Goal: Browse casually

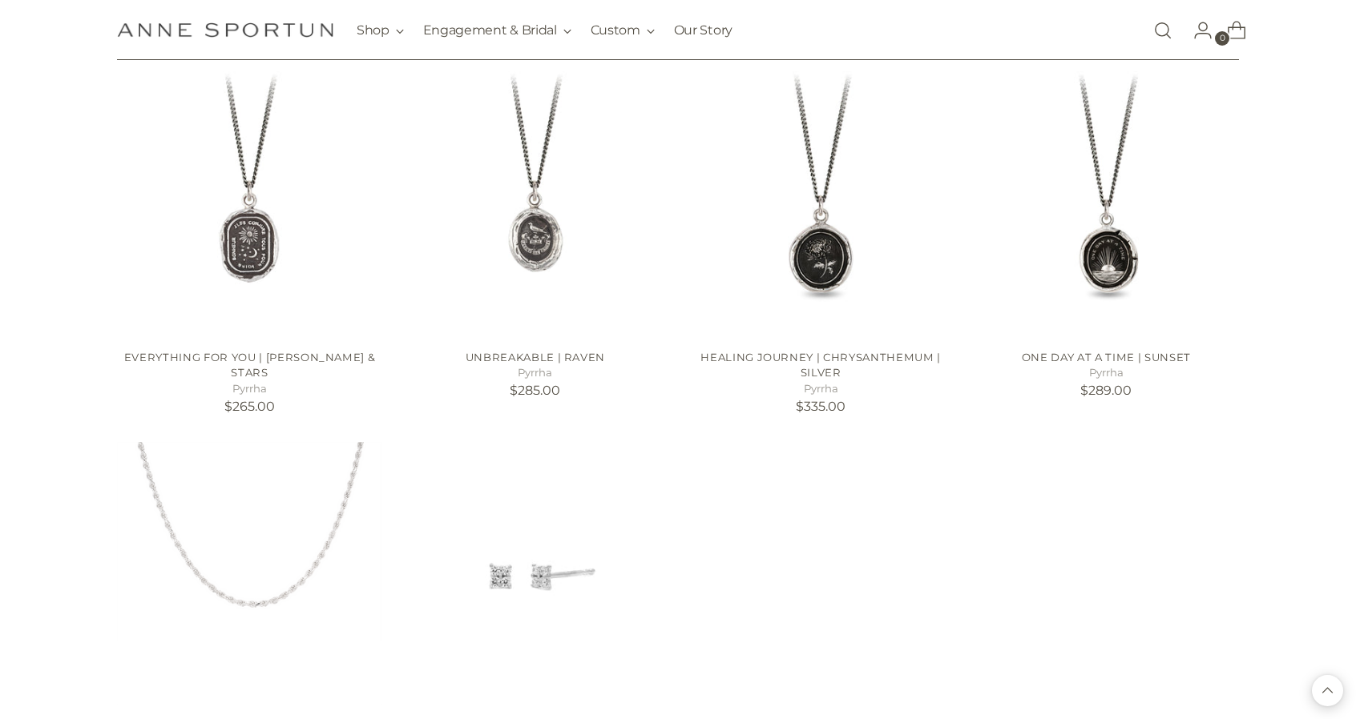
scroll to position [15382, 0]
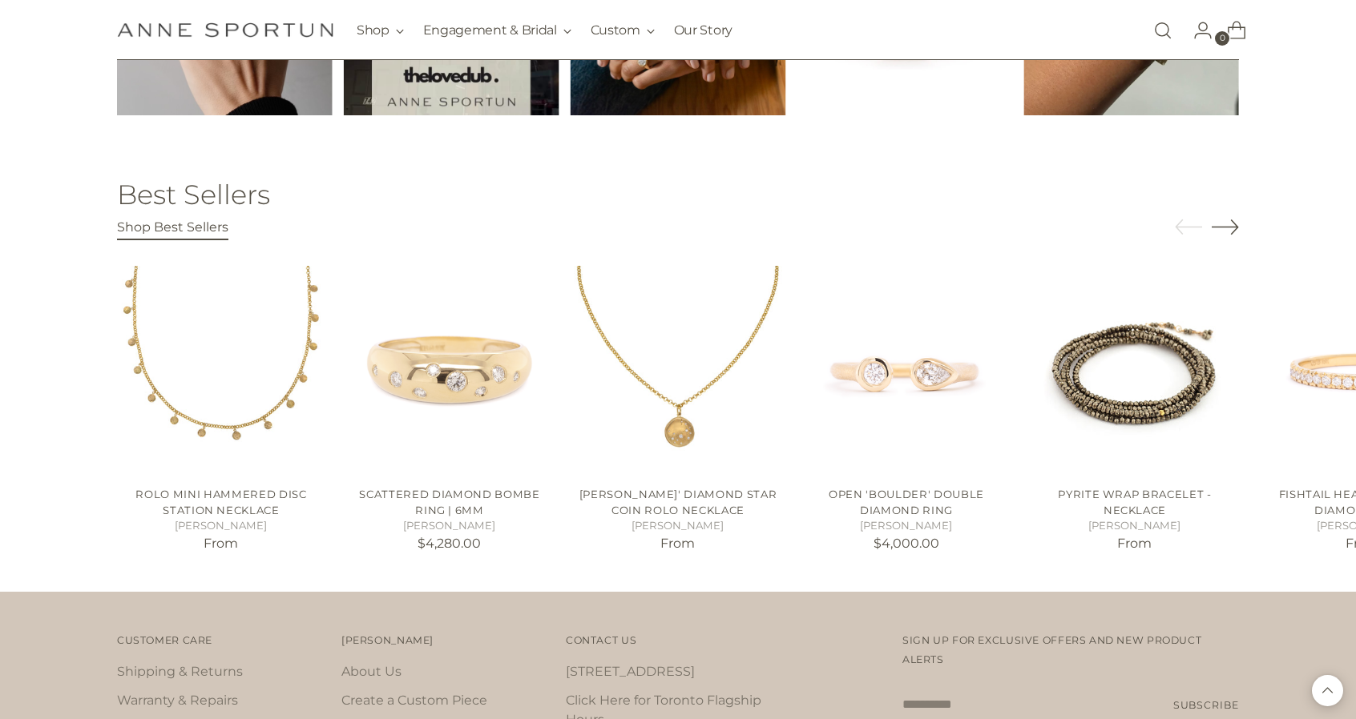
scroll to position [2724, 0]
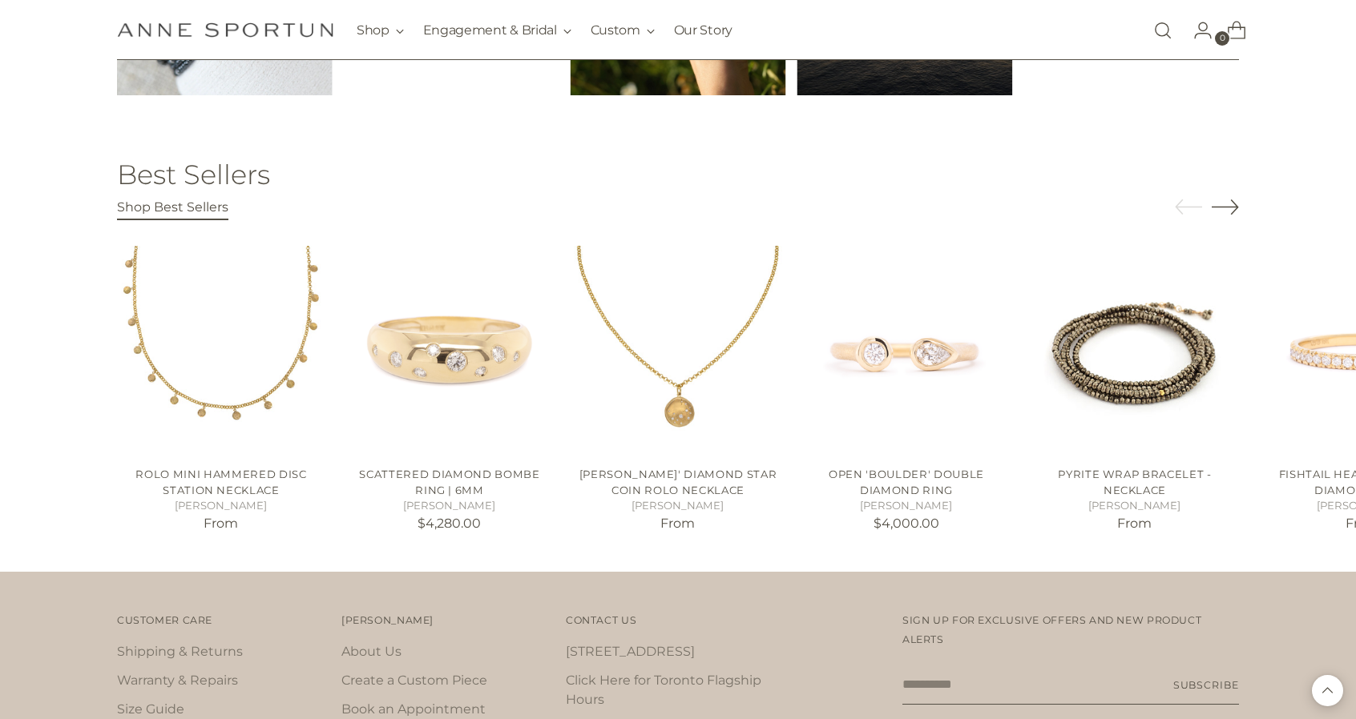
click at [1225, 203] on icon "Move to next carousel slide" at bounding box center [1224, 206] width 27 height 27
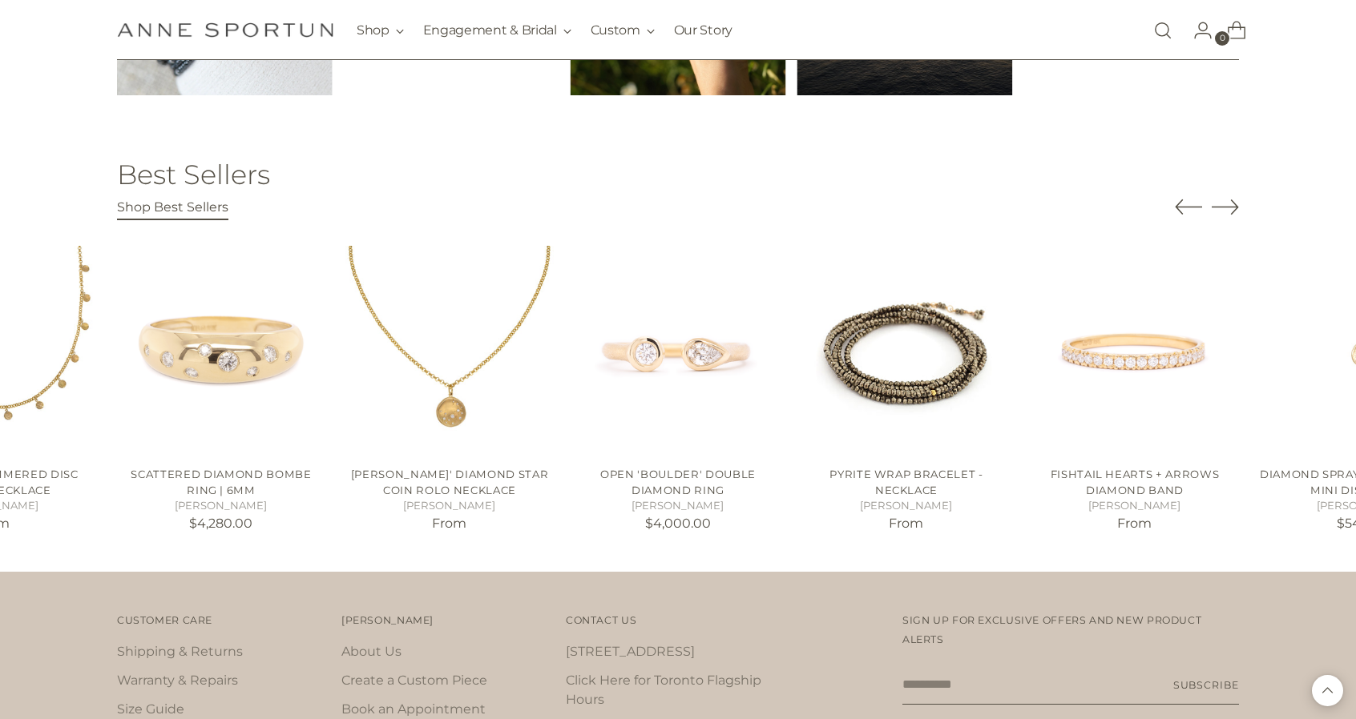
click at [1225, 203] on icon "Move to next carousel slide" at bounding box center [1224, 206] width 27 height 27
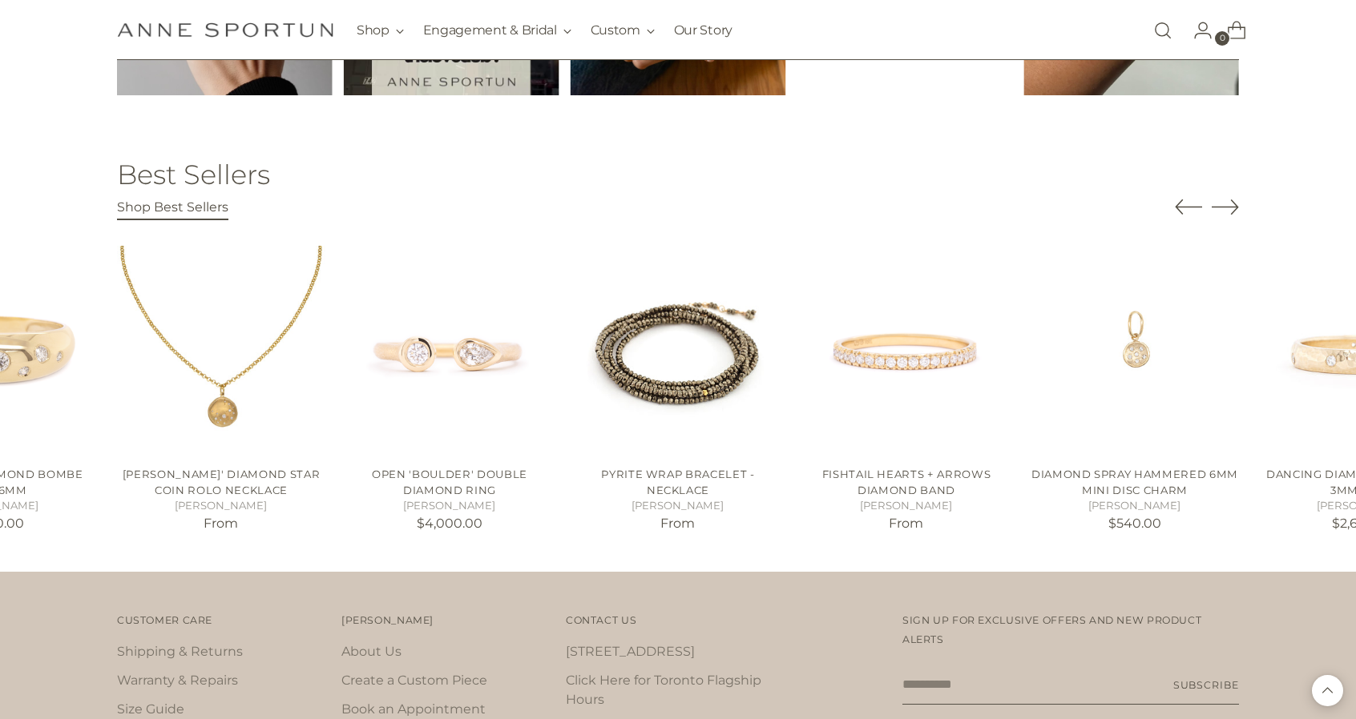
click at [1225, 203] on icon "Move to next carousel slide" at bounding box center [1224, 206] width 27 height 27
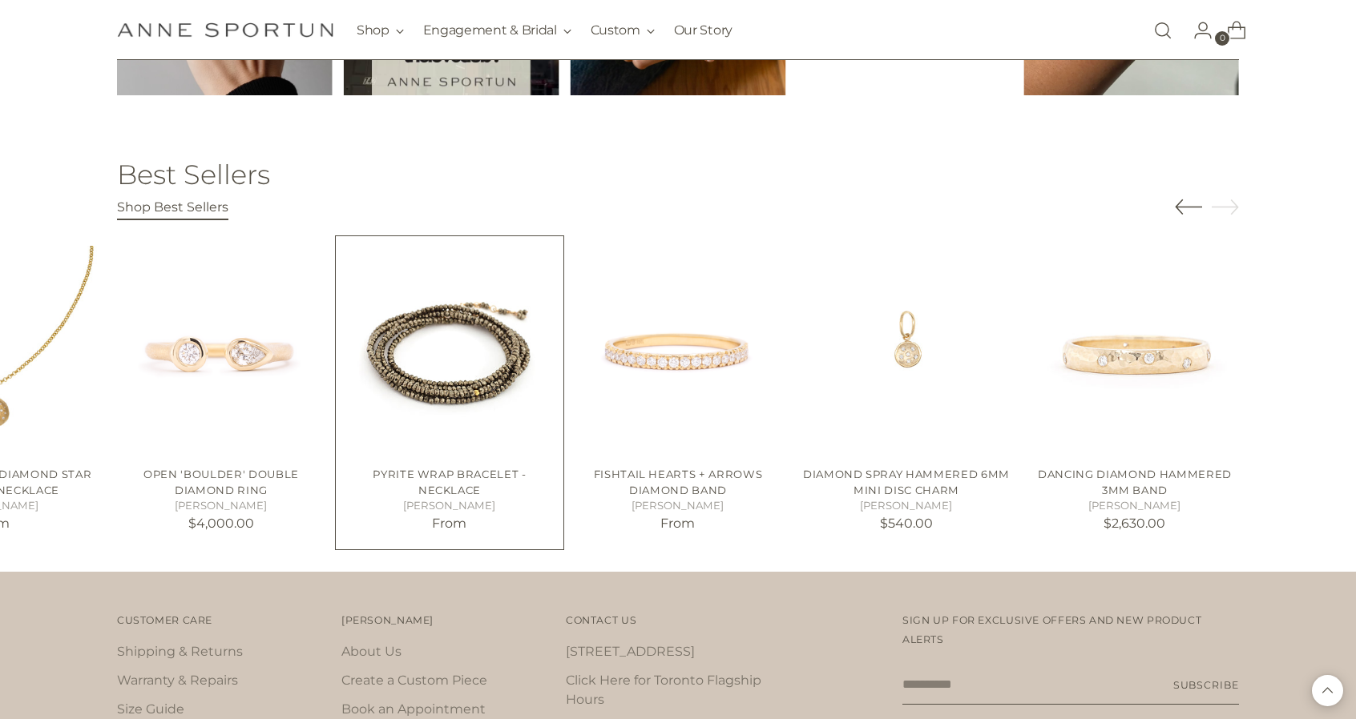
scroll to position [2484, 0]
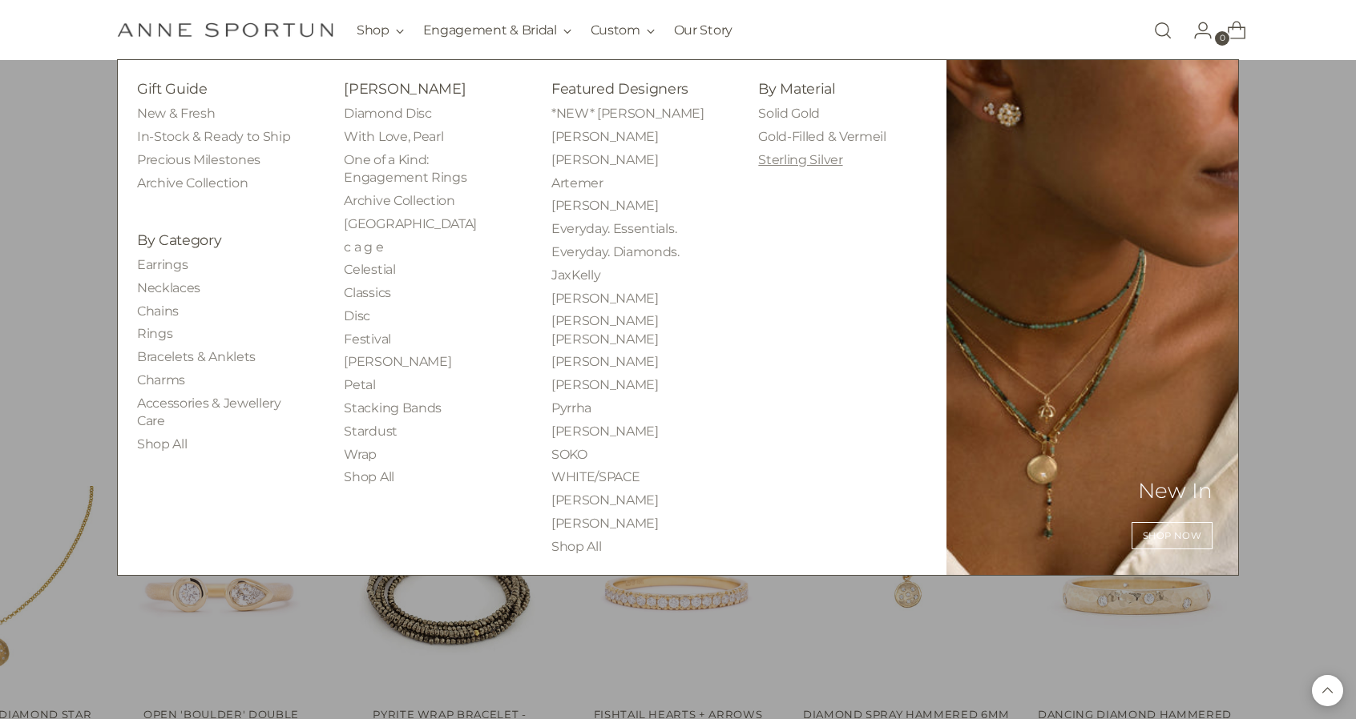
click at [771, 159] on link "Sterling Silver" at bounding box center [800, 159] width 84 height 15
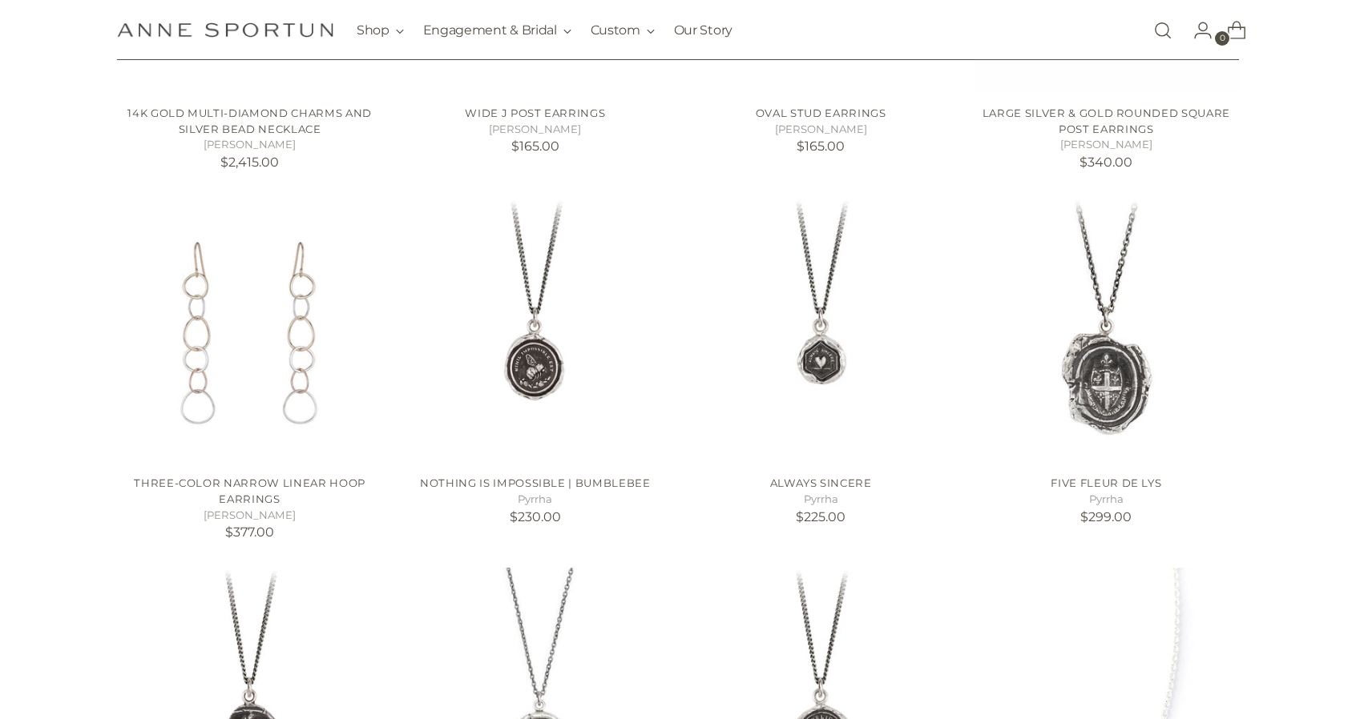
scroll to position [1042, 0]
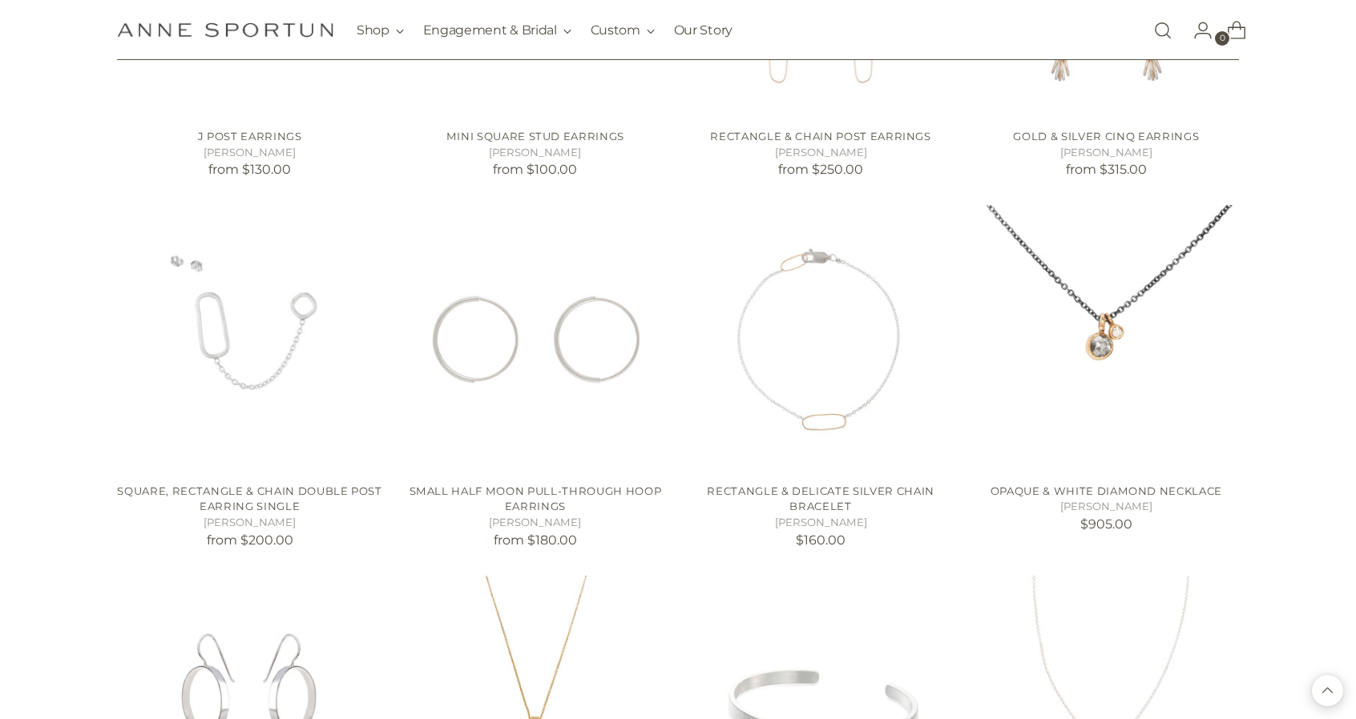
scroll to position [2724, 0]
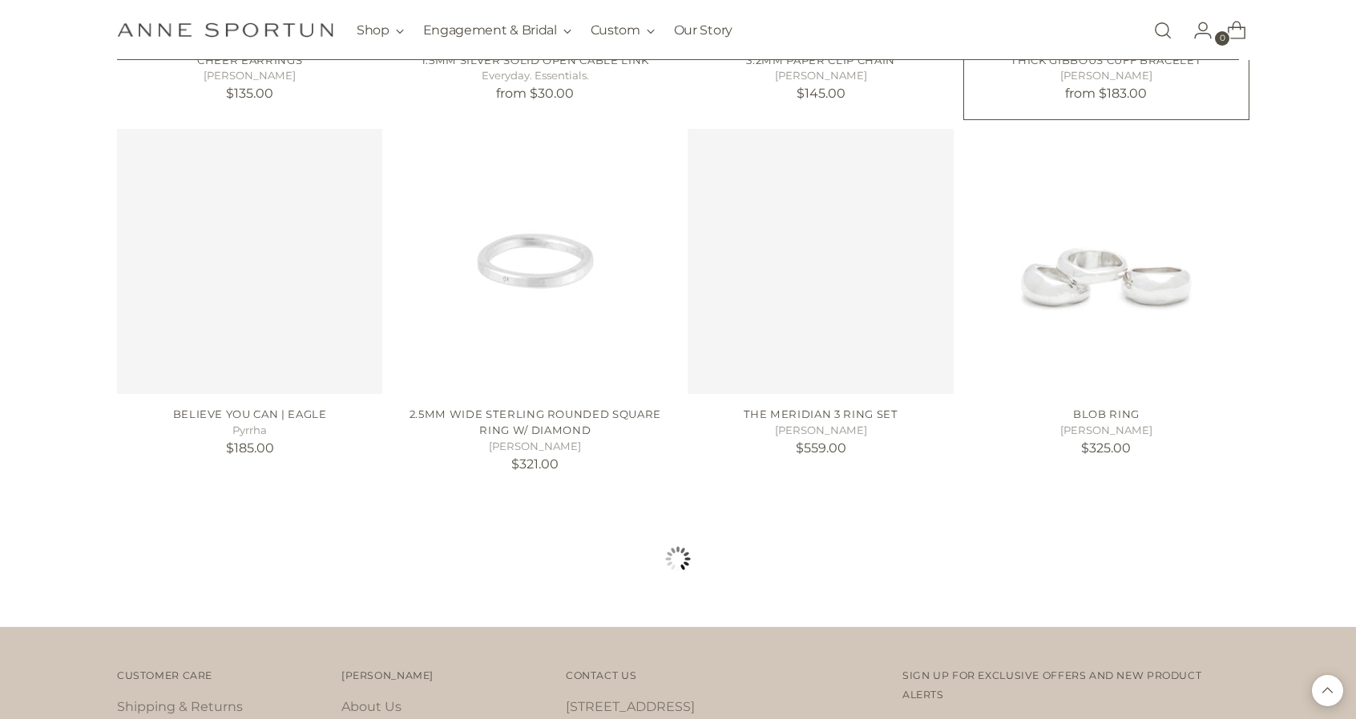
scroll to position [4246, 0]
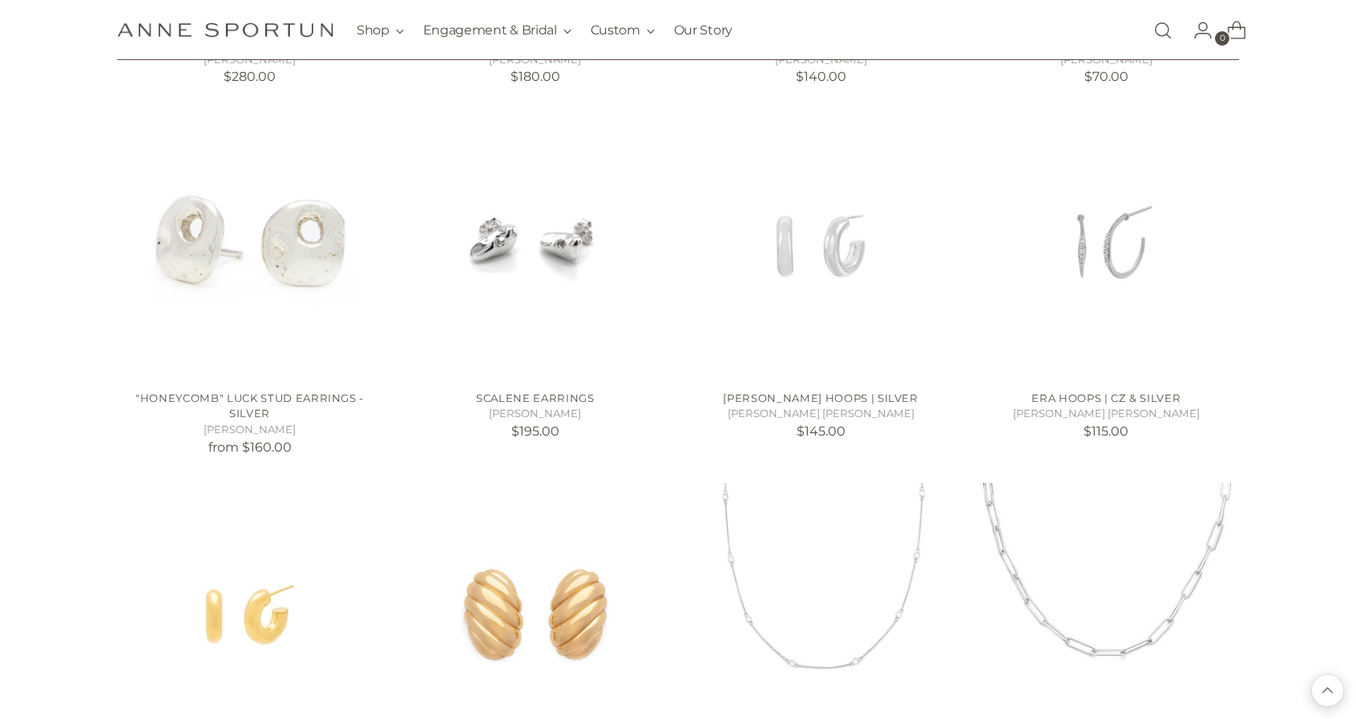
scroll to position [4967, 0]
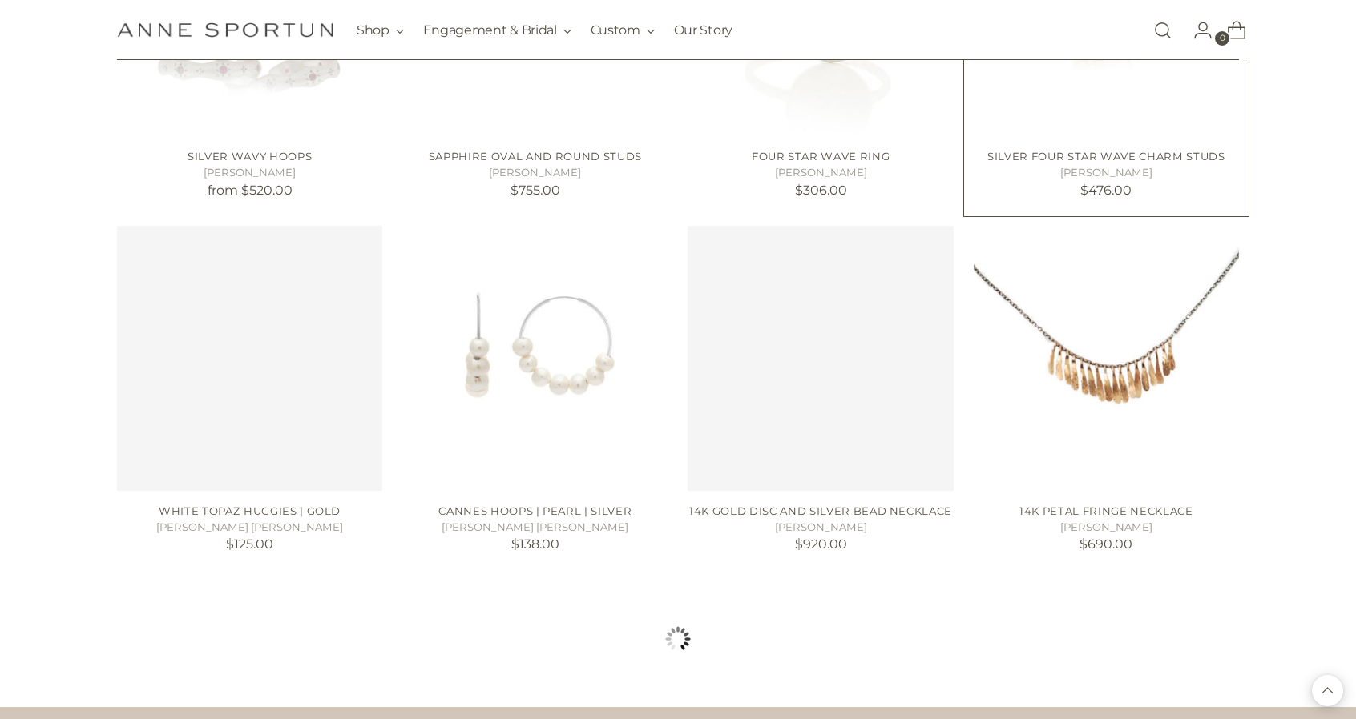
scroll to position [7050, 0]
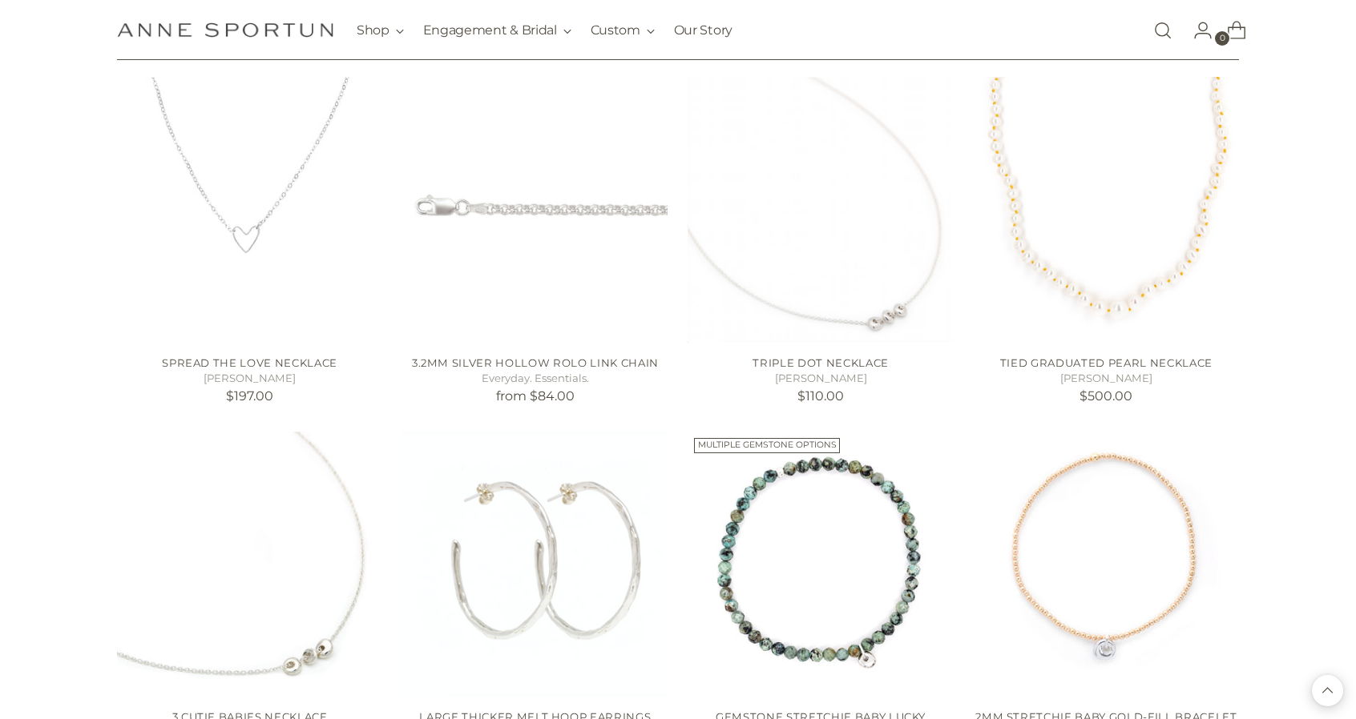
scroll to position [8653, 0]
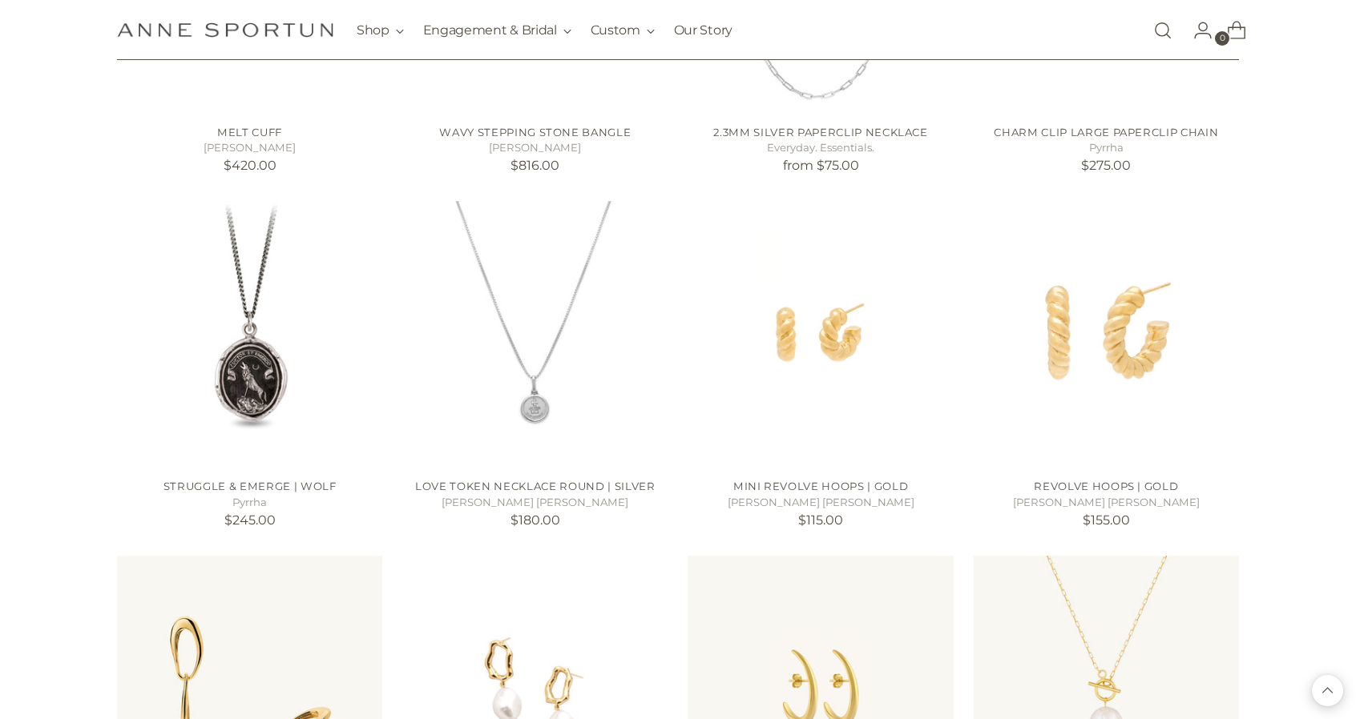
scroll to position [10015, 0]
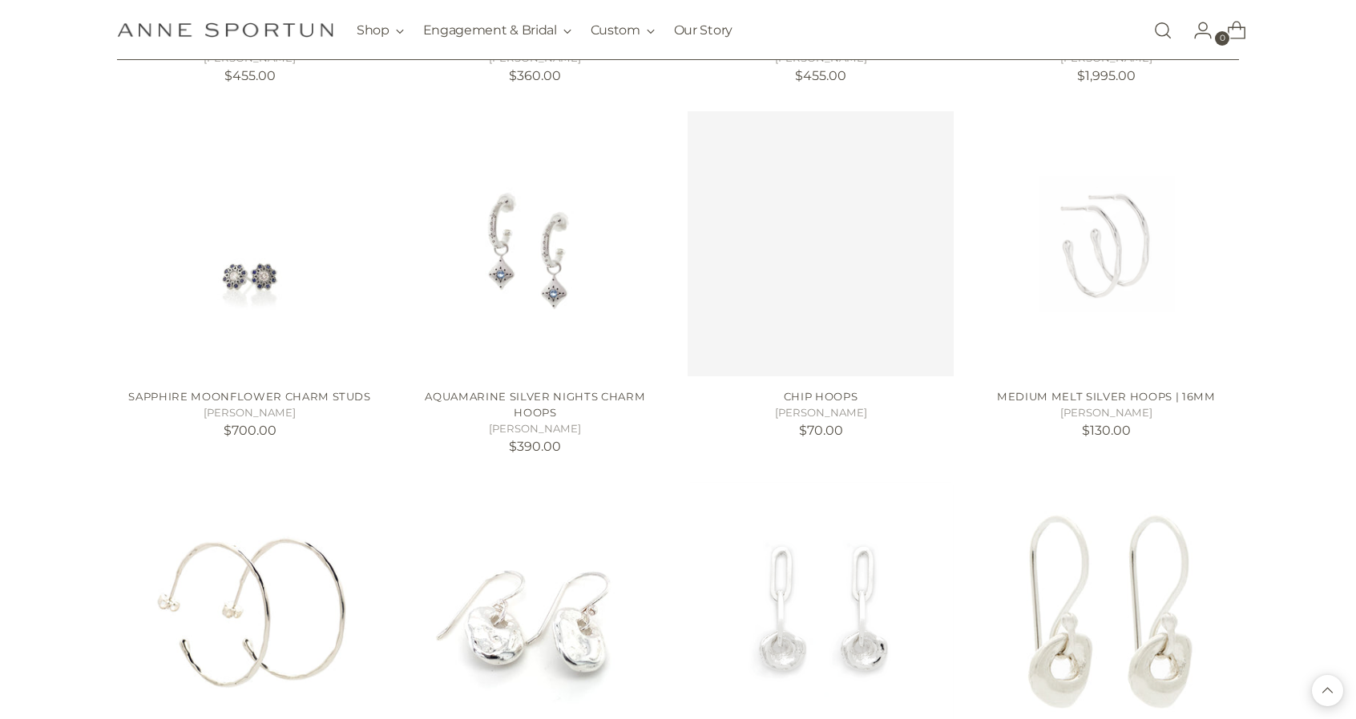
scroll to position [11457, 0]
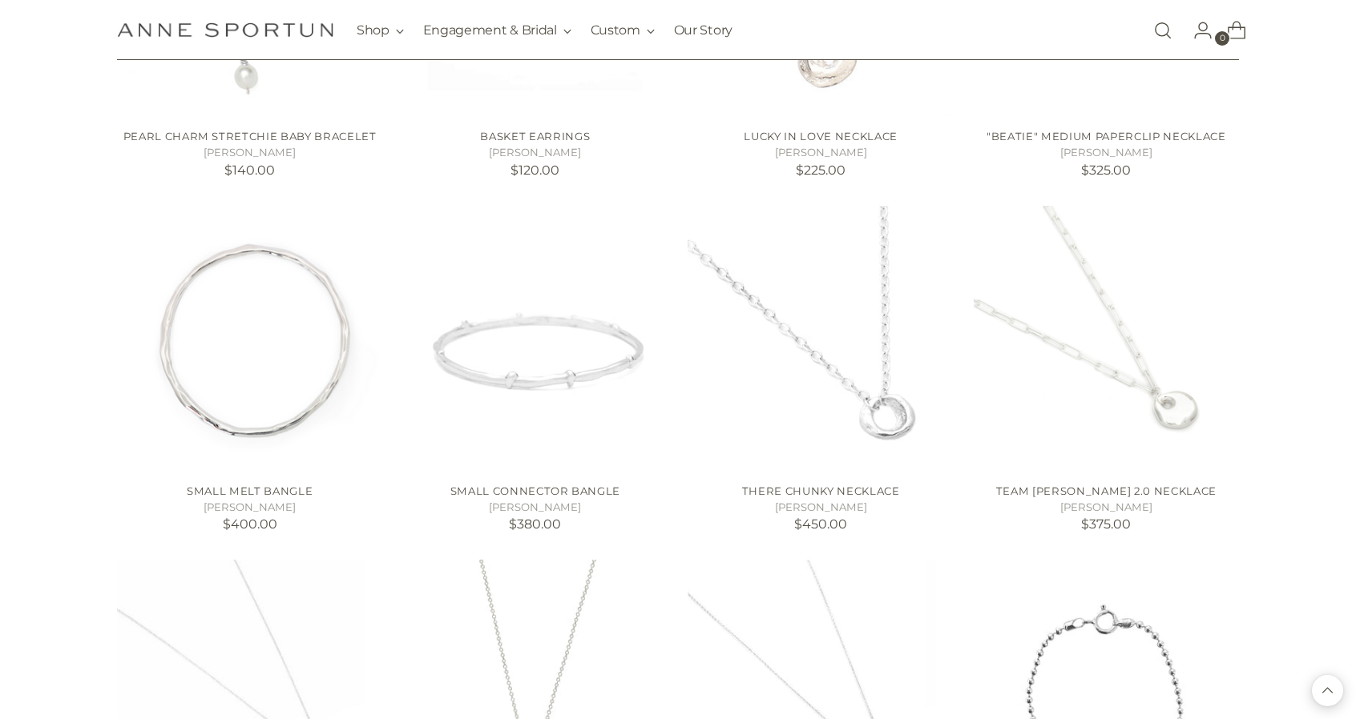
scroll to position [12819, 0]
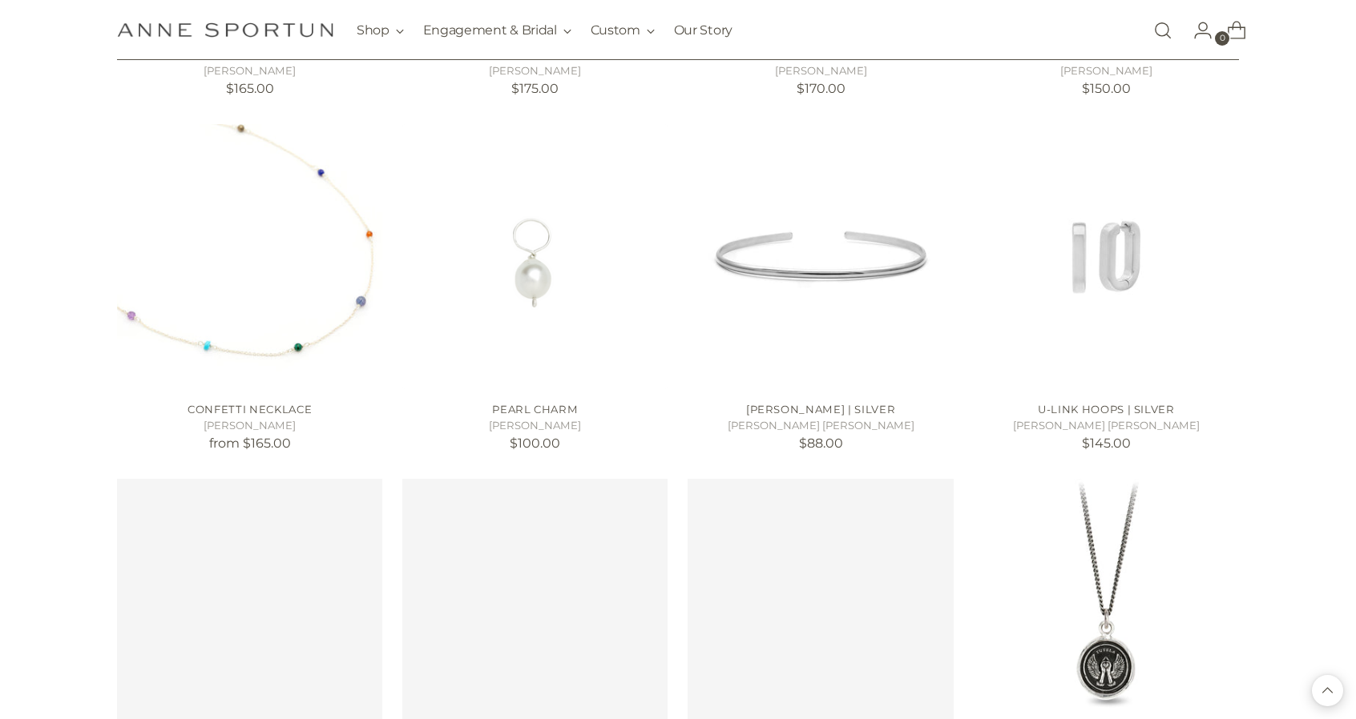
scroll to position [14020, 0]
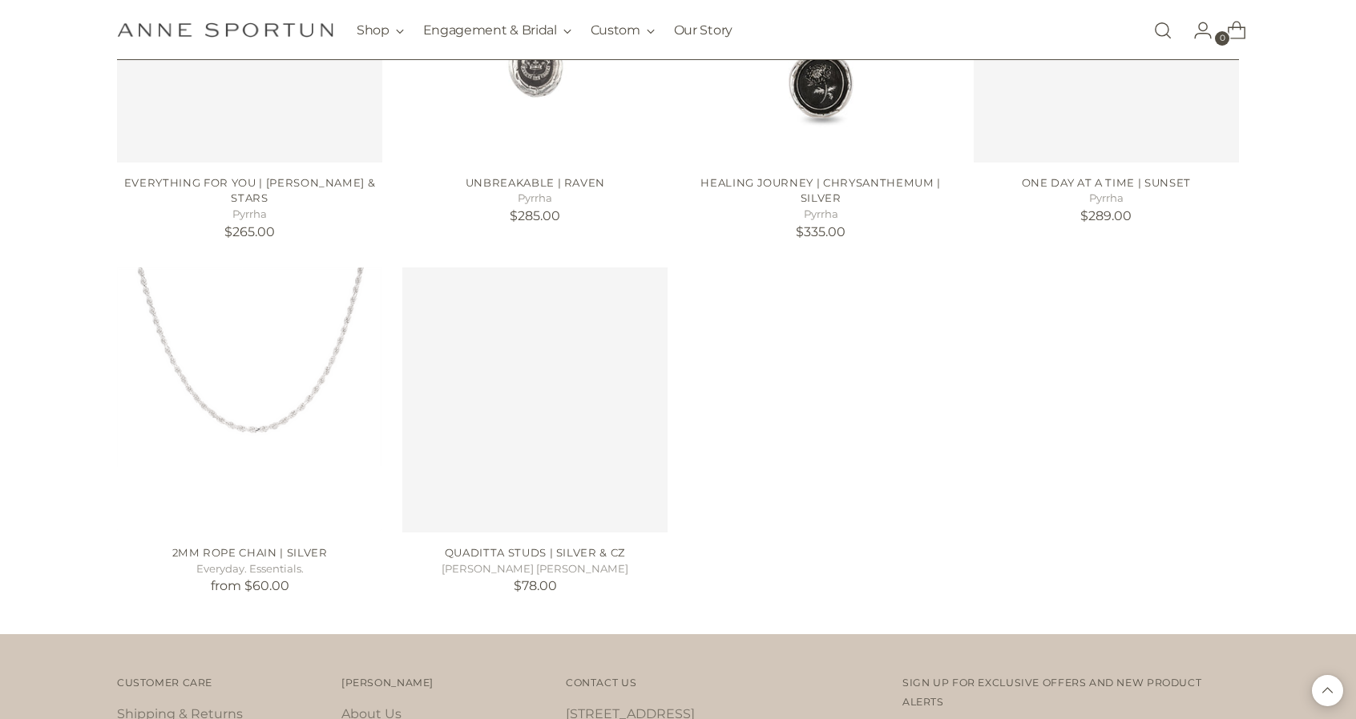
scroll to position [15623, 0]
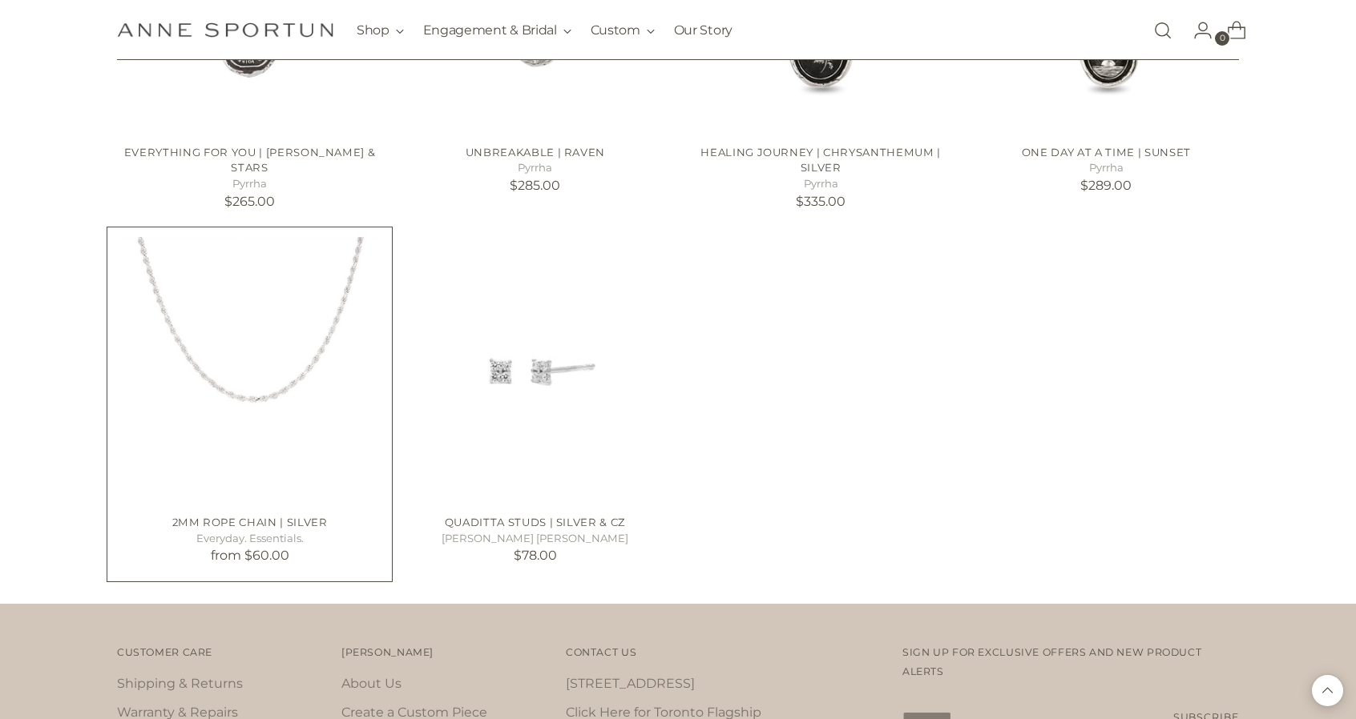
click at [0, 0] on img "2mm Rope Chain | Silver" at bounding box center [0, 0] width 0 height 0
